Goal: Information Seeking & Learning: Find specific fact

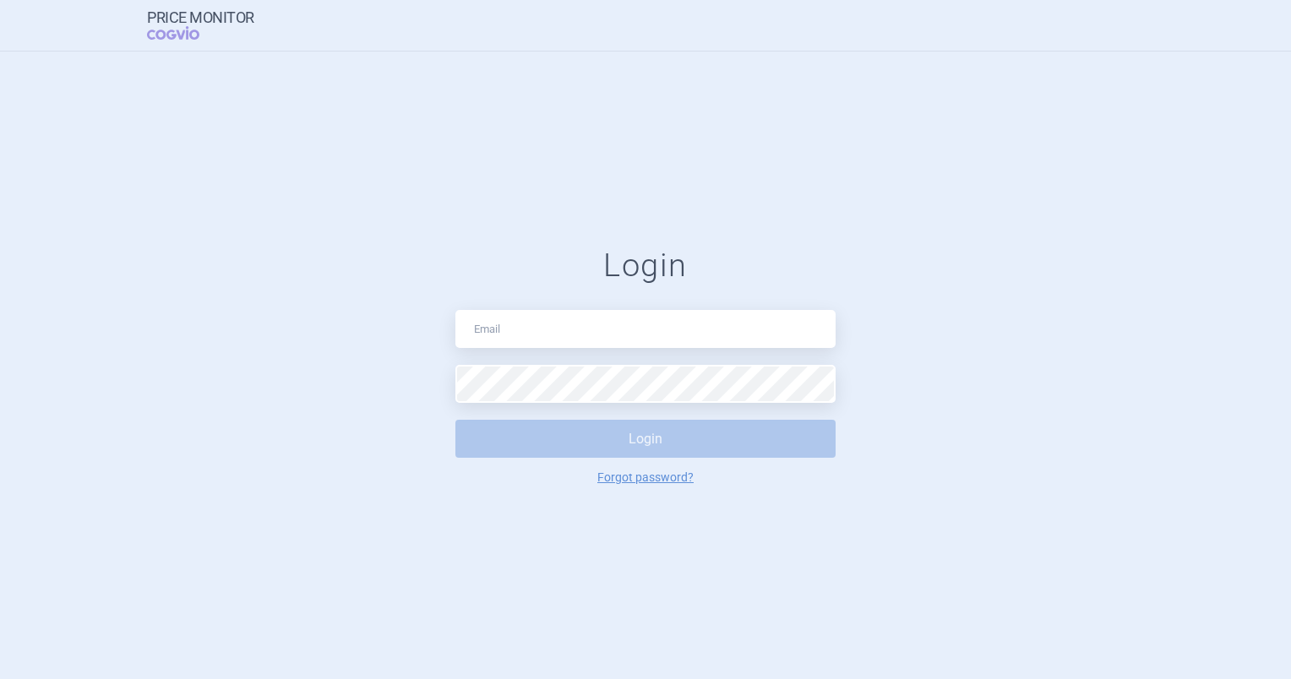
type input "[PERSON_NAME][EMAIL_ADDRESS][PERSON_NAME][DOMAIN_NAME]"
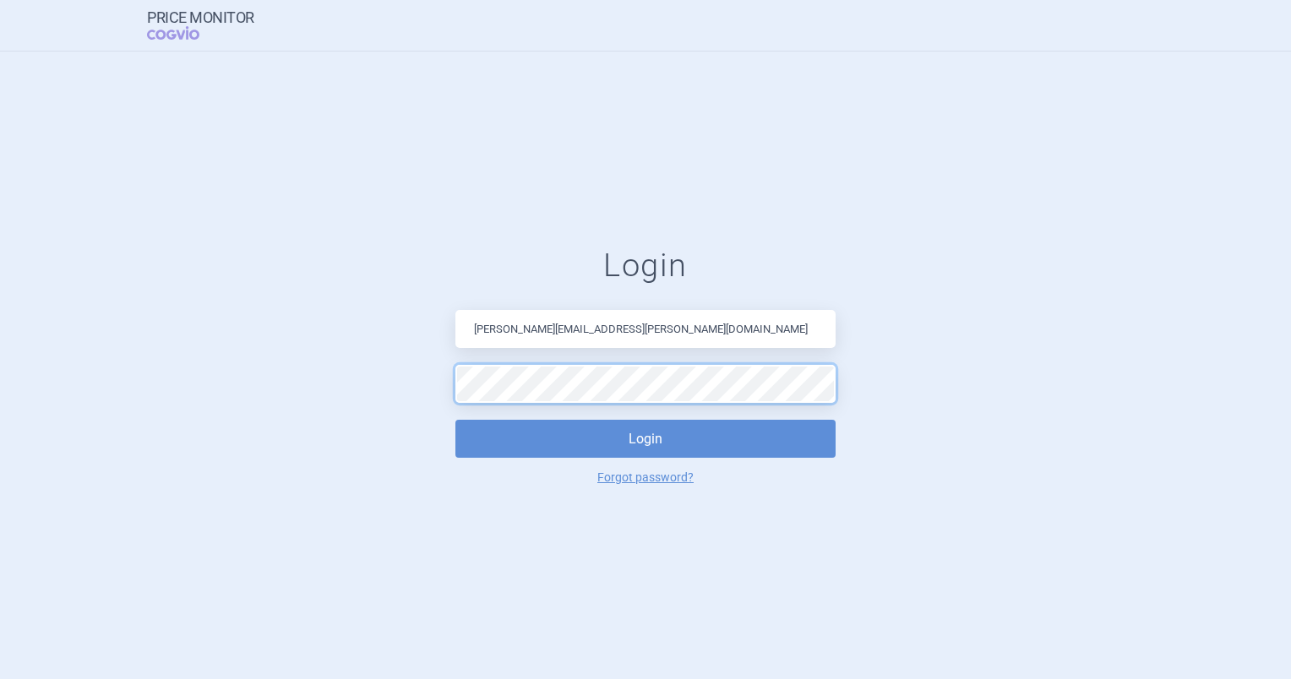
click at [455, 420] on button "Login" at bounding box center [645, 439] width 380 height 38
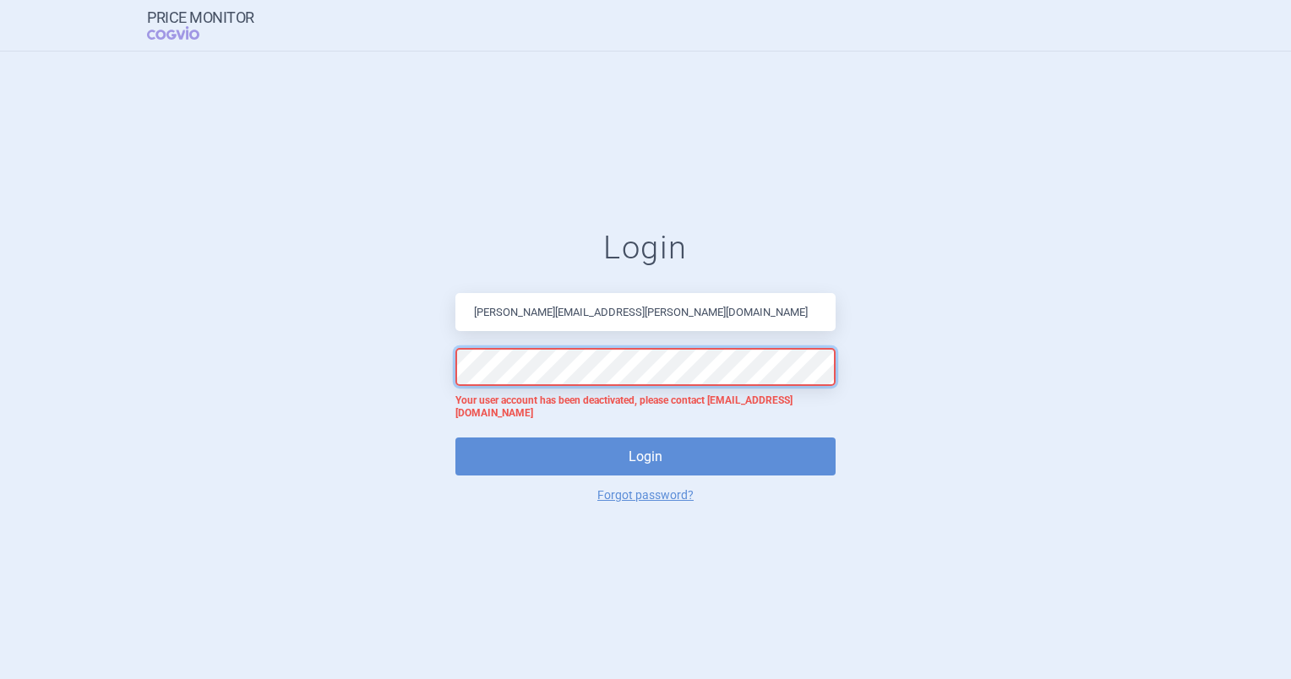
click at [455, 438] on button "Login" at bounding box center [645, 457] width 380 height 38
click at [520, 313] on input "[PERSON_NAME][EMAIL_ADDRESS][PERSON_NAME][DOMAIN_NAME]" at bounding box center [645, 312] width 380 height 38
click at [519, 313] on input "[PERSON_NAME][EMAIL_ADDRESS][PERSON_NAME][DOMAIN_NAME]" at bounding box center [645, 312] width 380 height 38
click at [518, 313] on input "[PERSON_NAME][EMAIL_ADDRESS][PERSON_NAME][DOMAIN_NAME]" at bounding box center [645, 312] width 380 height 38
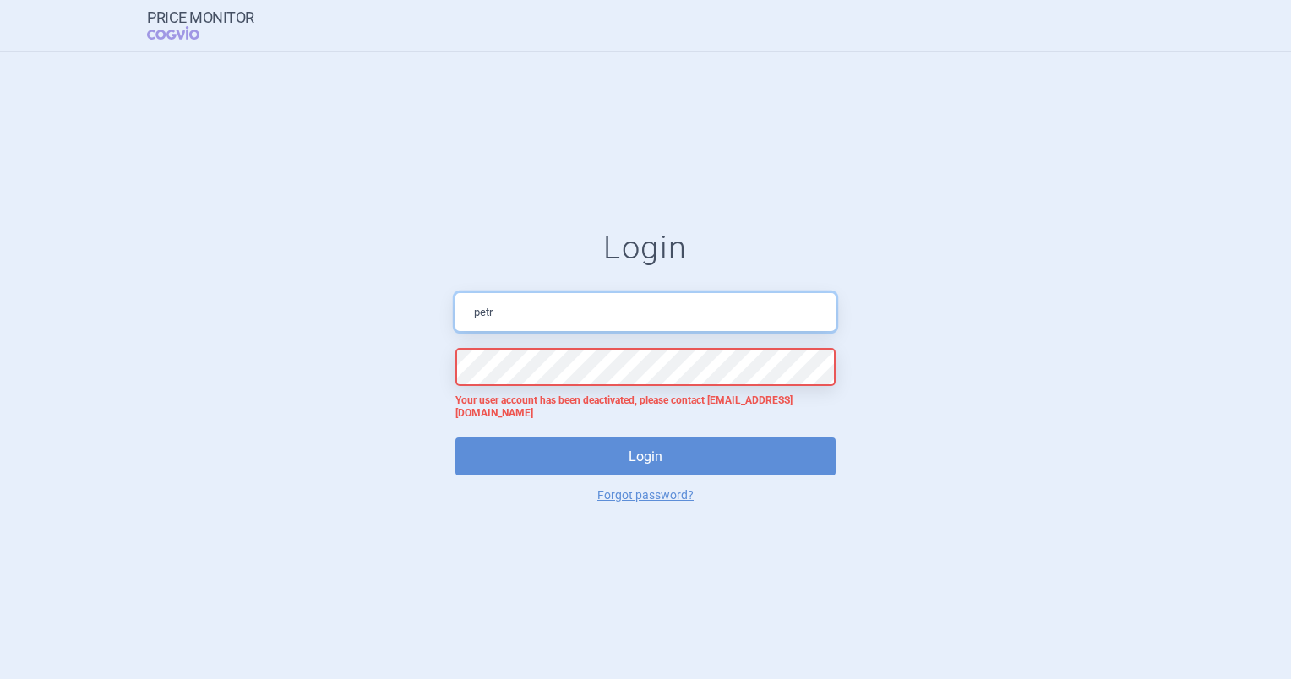
type input "[EMAIL_ADDRESS][DOMAIN_NAME]"
click at [455, 438] on button "Login" at bounding box center [645, 457] width 380 height 38
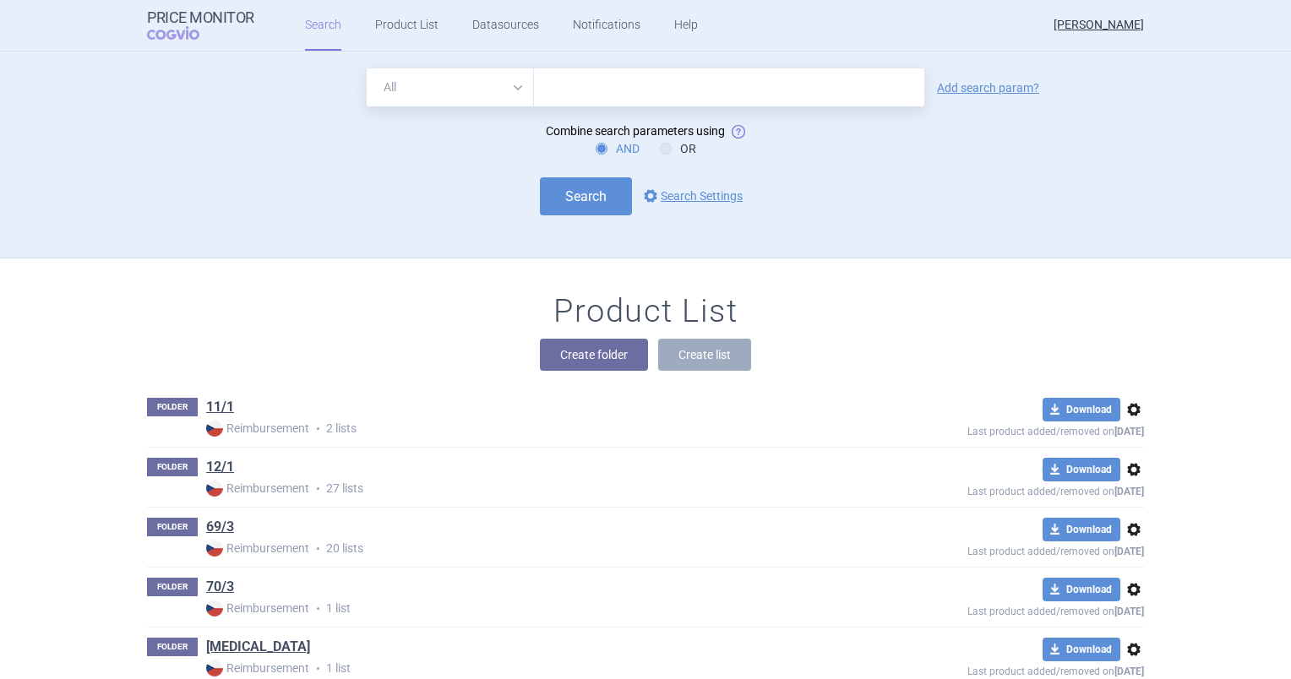
click at [607, 94] on input "text" at bounding box center [729, 87] width 390 height 38
type input "tzield"
click button "Search" at bounding box center [586, 196] width 92 height 38
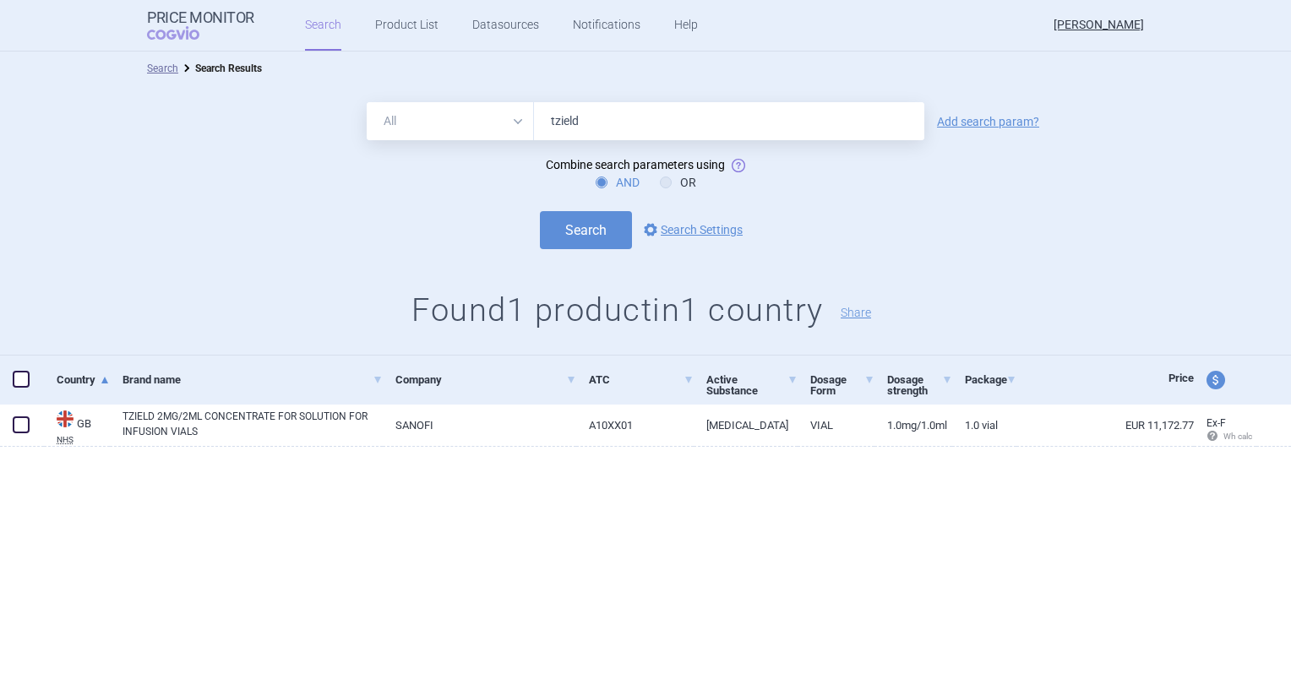
click at [601, 119] on input "tzield" at bounding box center [729, 121] width 390 height 38
click at [561, 123] on input "tzield" at bounding box center [729, 121] width 390 height 38
click at [561, 122] on input "tzield" at bounding box center [729, 121] width 390 height 38
type input "[MEDICAL_DATA]"
click at [540, 211] on button "Search" at bounding box center [586, 230] width 92 height 38
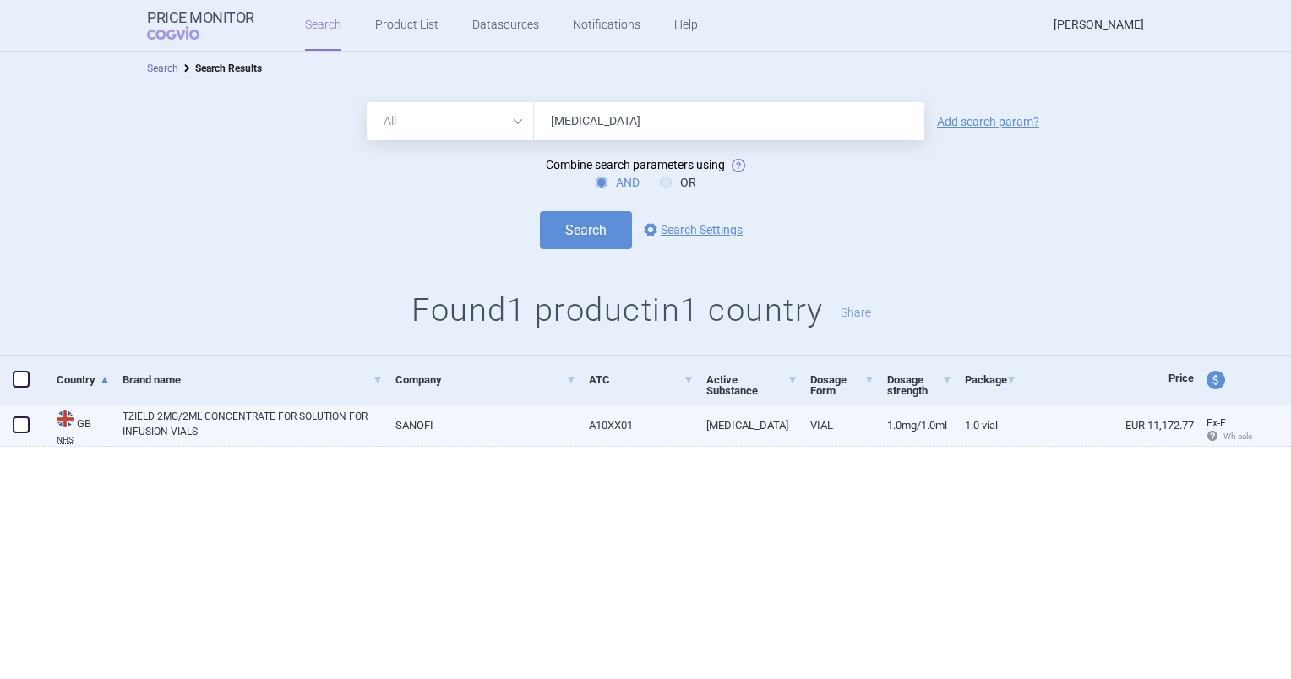
click at [193, 416] on link "TZIELD 2MG/2ML CONCENTRATE FOR SOLUTION FOR INFUSION VIALS" at bounding box center [253, 424] width 260 height 30
select select "EUR"
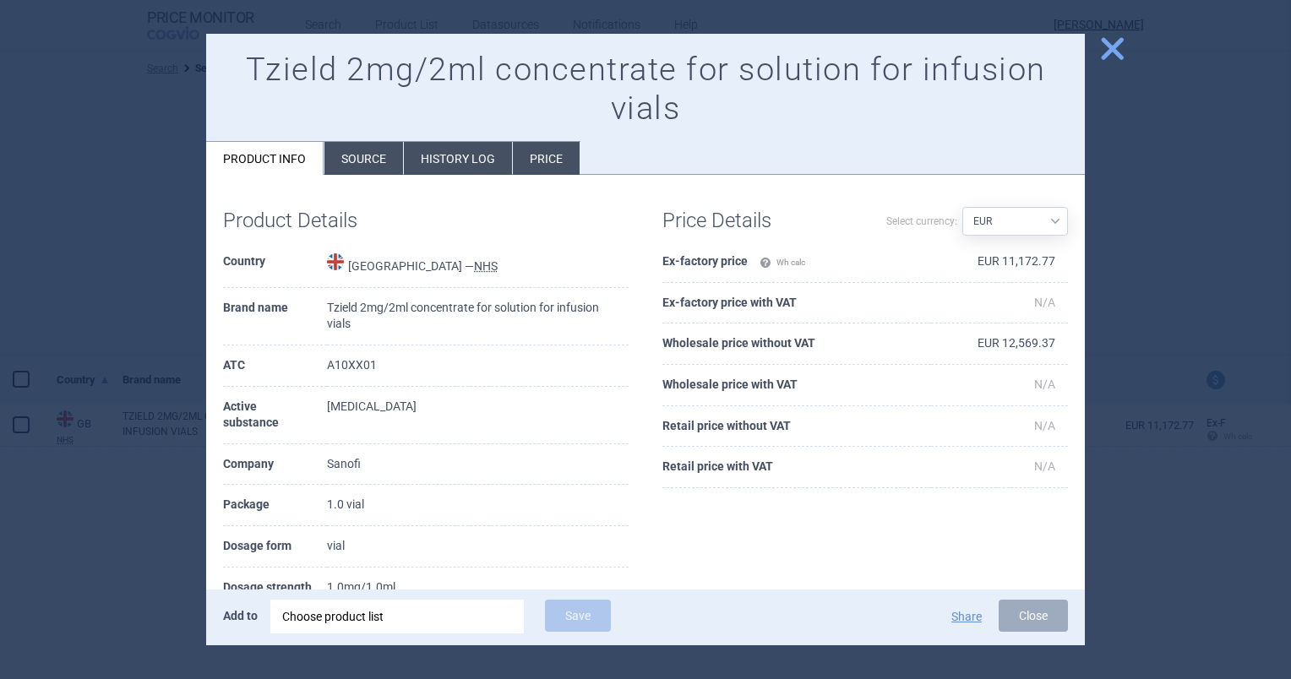
click at [450, 163] on li "History log" at bounding box center [458, 158] width 108 height 33
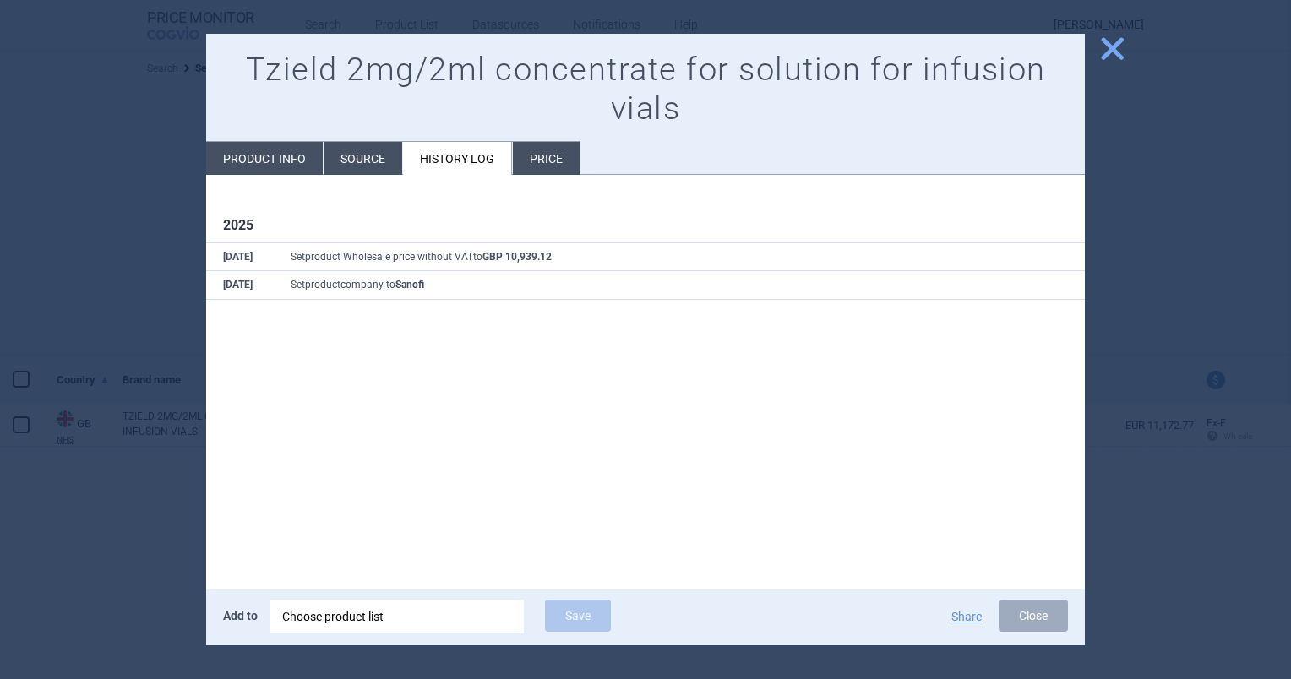
click at [351, 166] on li "Source" at bounding box center [363, 158] width 79 height 33
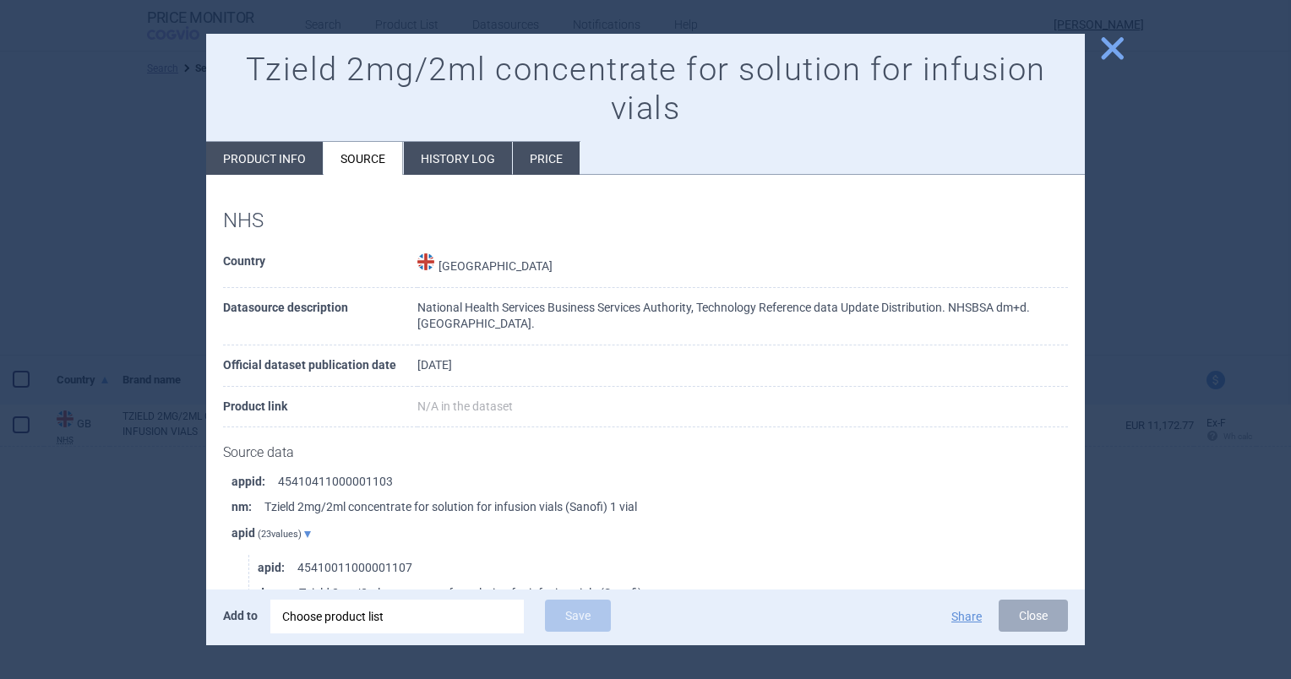
click at [1117, 58] on span "close" at bounding box center [1113, 49] width 30 height 30
